Goal: Ask a question

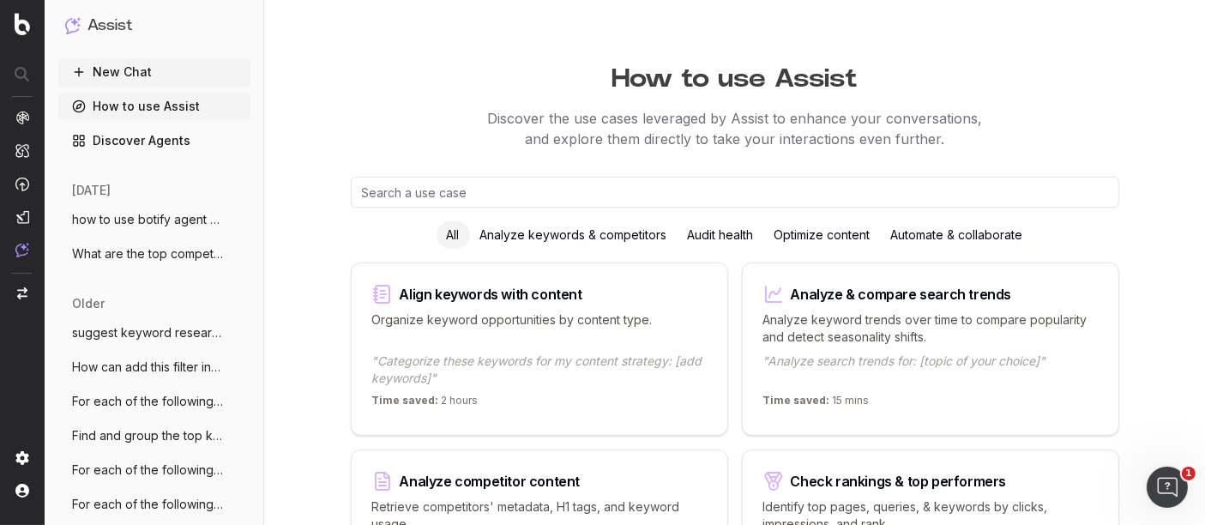
click at [436, 180] on input "text" at bounding box center [735, 192] width 769 height 31
click at [659, 195] on input "text" at bounding box center [735, 192] width 769 height 31
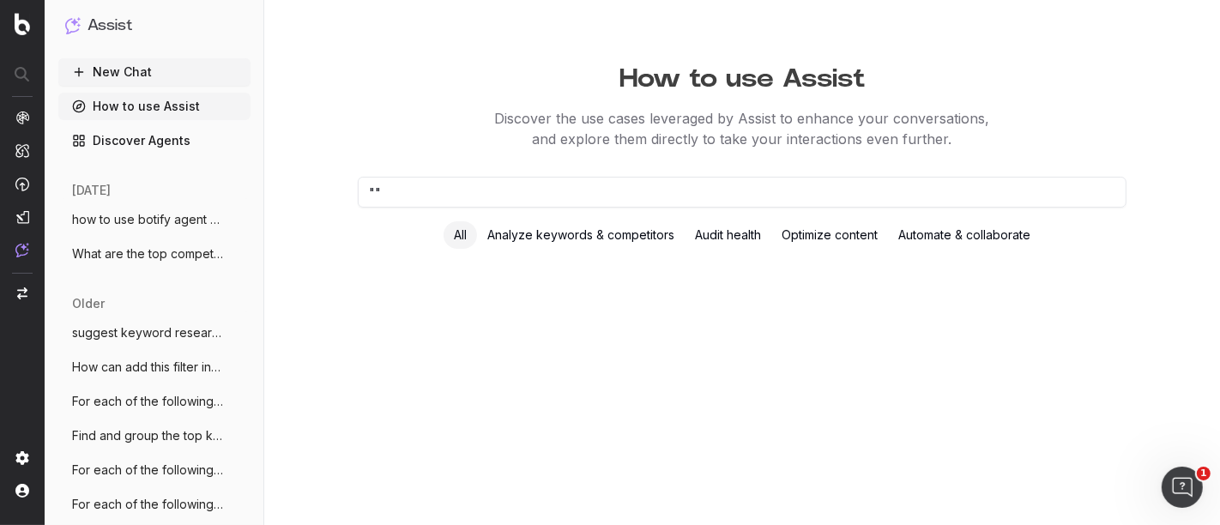
type input """
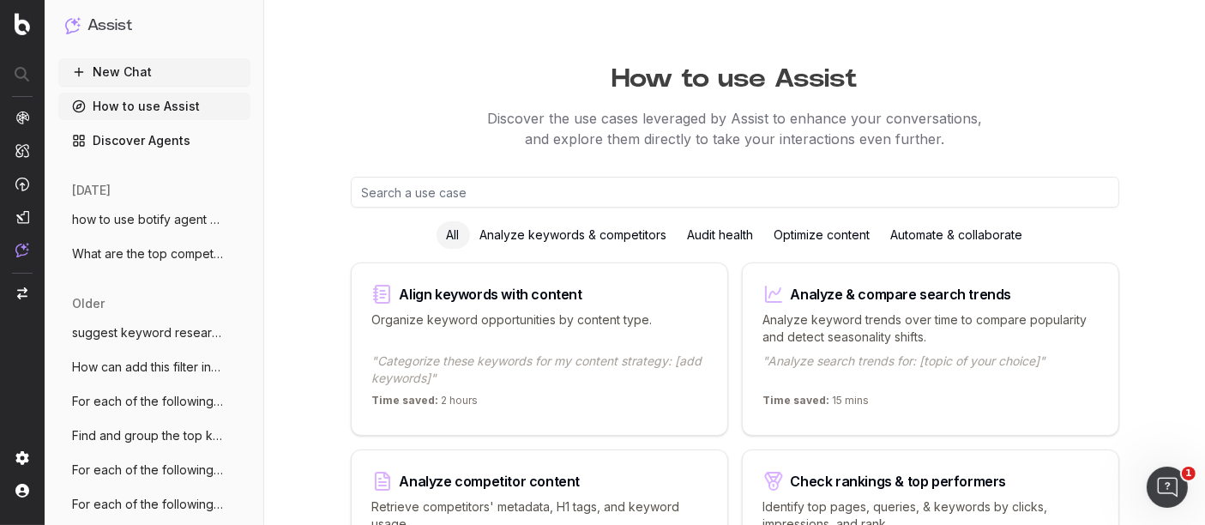
paste input "Please analyze the page [insert your page URL here] and suggest specific SEO an…"
type input "Please analyze the page [insert your page URL here] and suggest specific SEO an…"
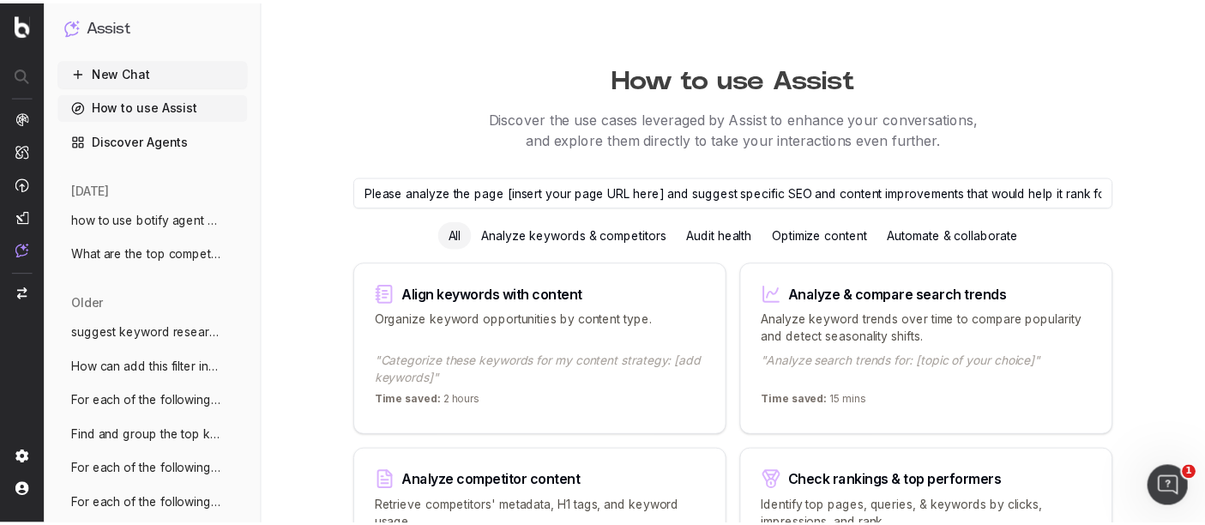
scroll to position [0, 720]
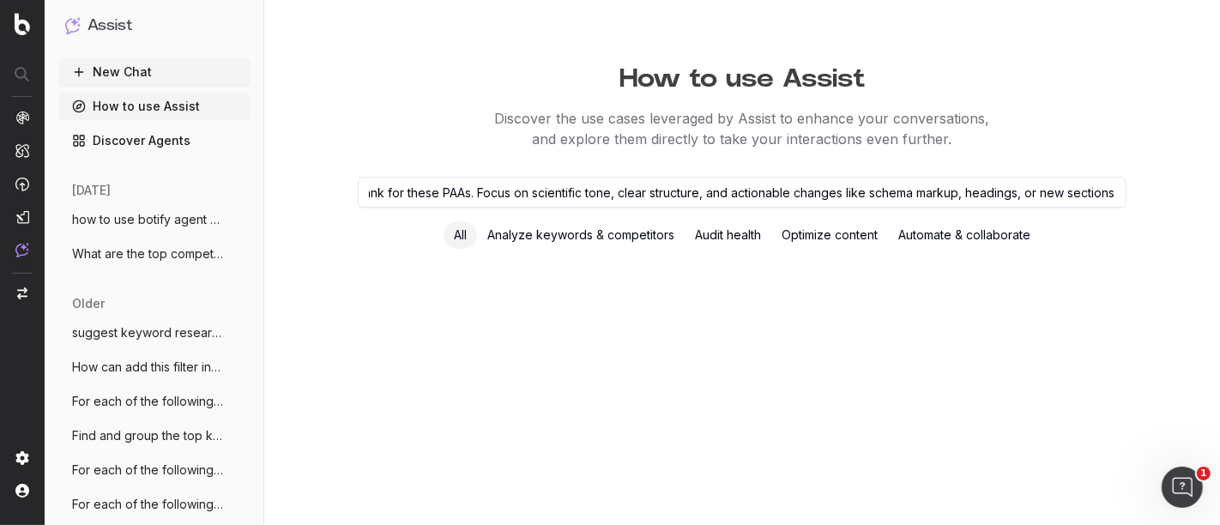
click at [659, 195] on input "Please analyze the page [insert your page URL here] and suggest specific SEO an…" at bounding box center [742, 192] width 769 height 31
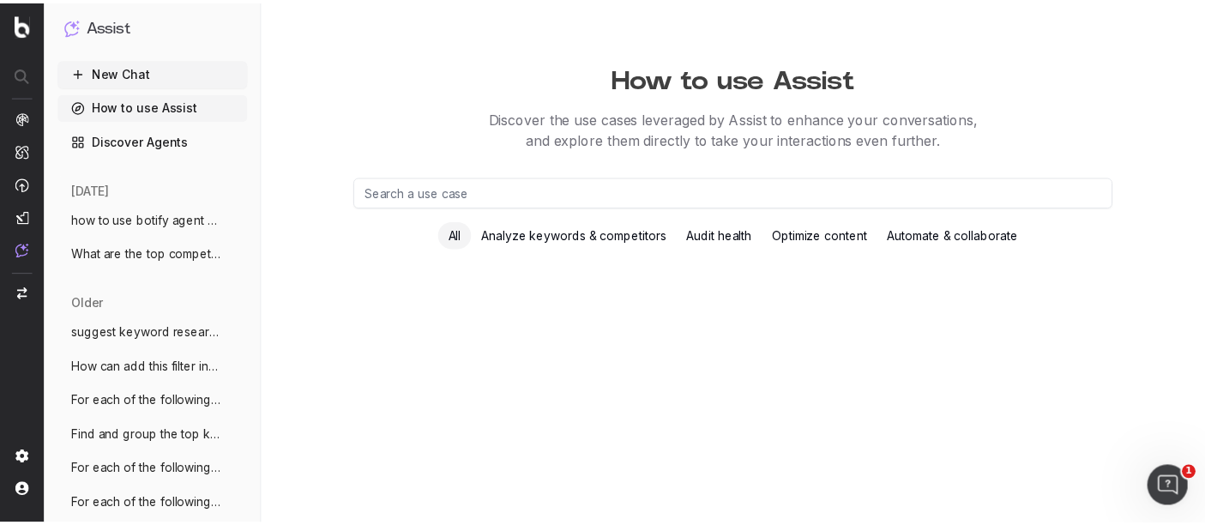
scroll to position [0, 0]
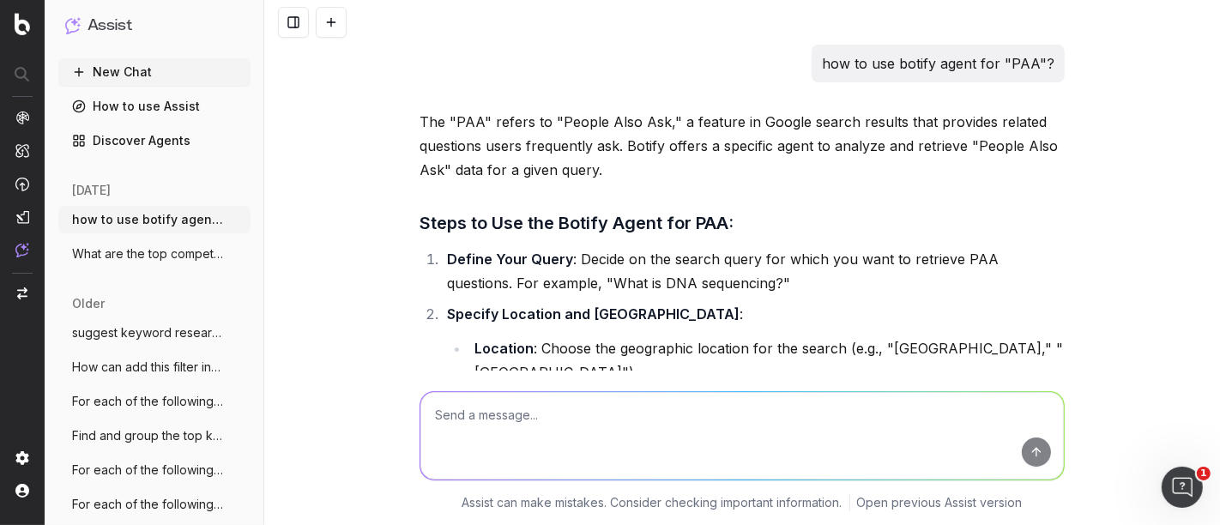
scroll to position [2851, 0]
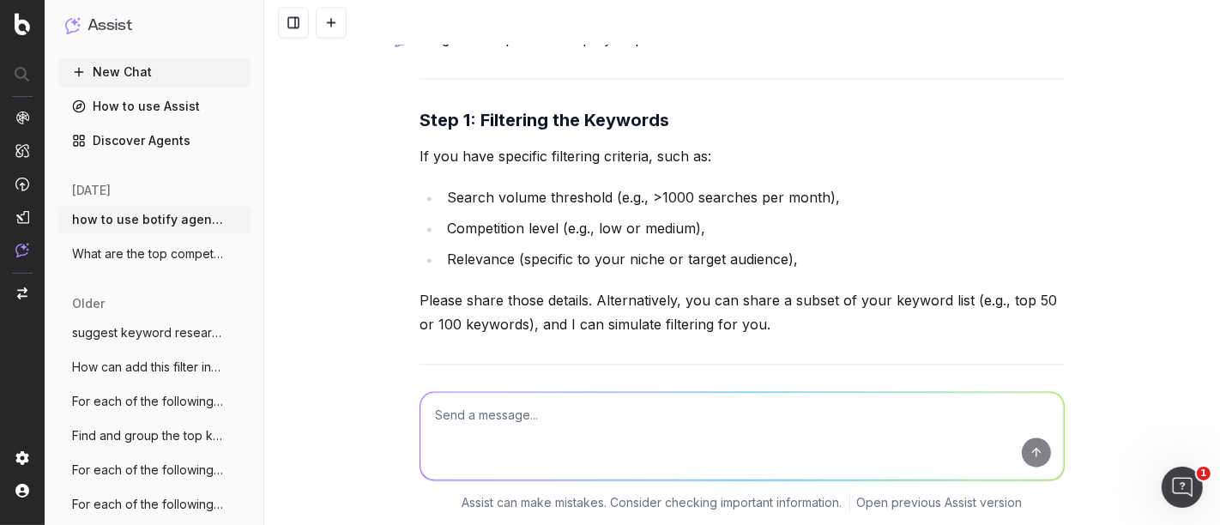
click at [119, 66] on button "New Chat" at bounding box center [154, 71] width 192 height 27
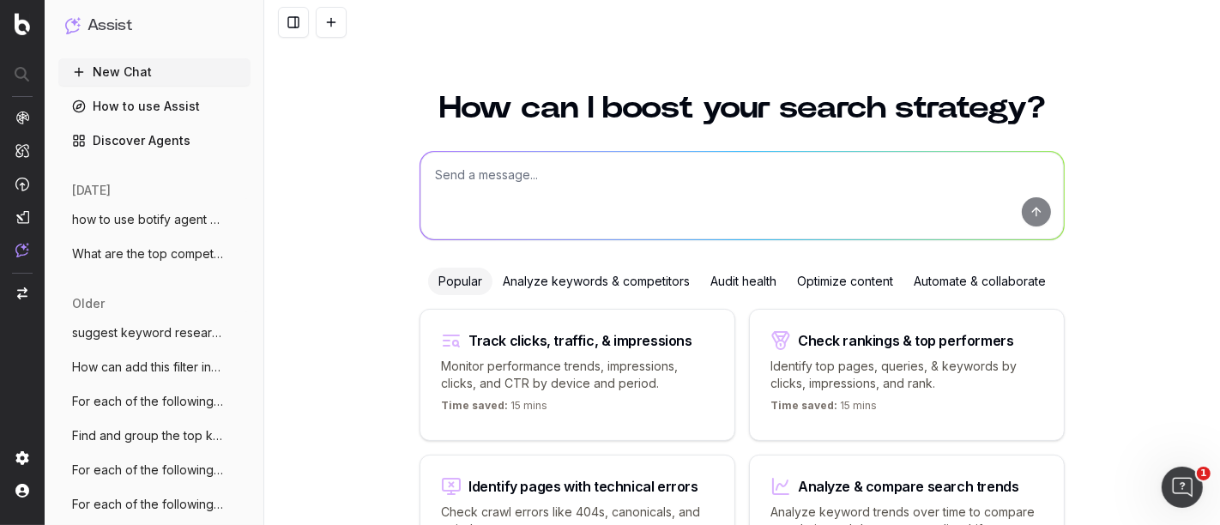
scroll to position [124, 0]
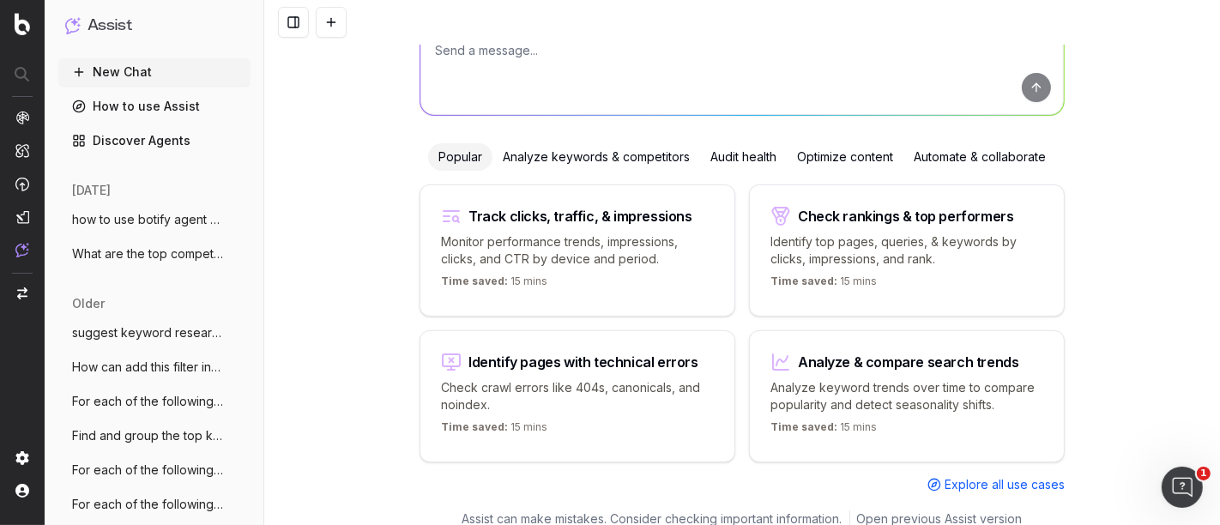
click at [514, 62] on textarea at bounding box center [741, 70] width 643 height 87
paste textarea "Please analyze the page [insert your page URL here] and suggest specific SEO an…"
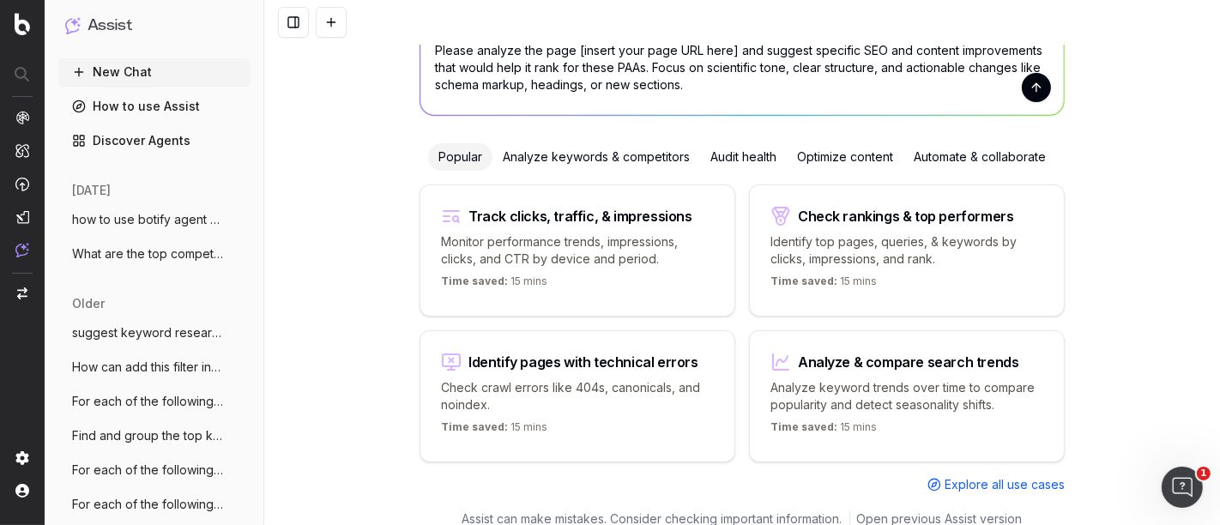
type textarea "Please analyze the page [insert your page URL here] and suggest specific SEO an…"
